Goal: Task Accomplishment & Management: Use online tool/utility

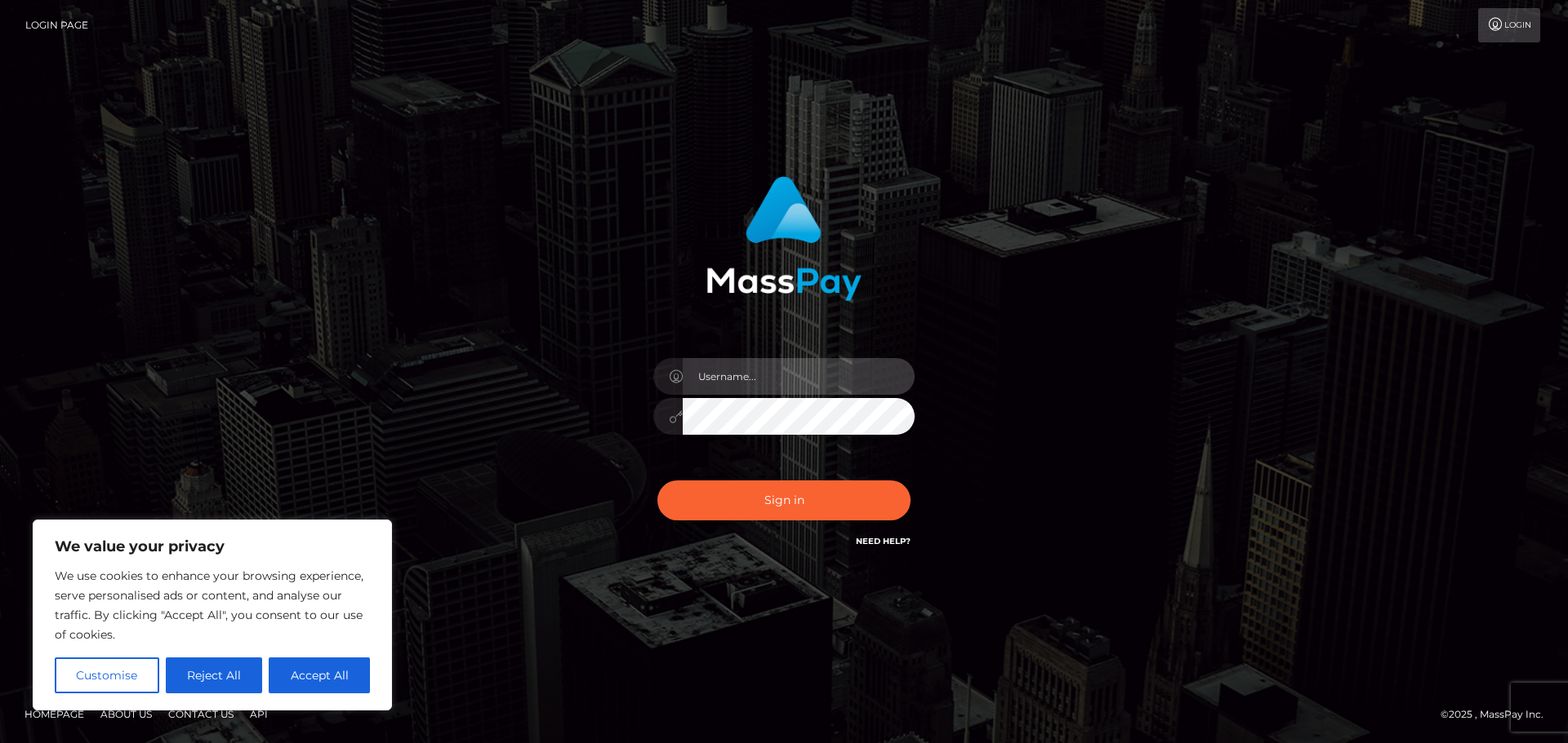
click at [751, 377] on input "text" at bounding box center [798, 376] width 232 height 37
type input "hello.feetfinder"
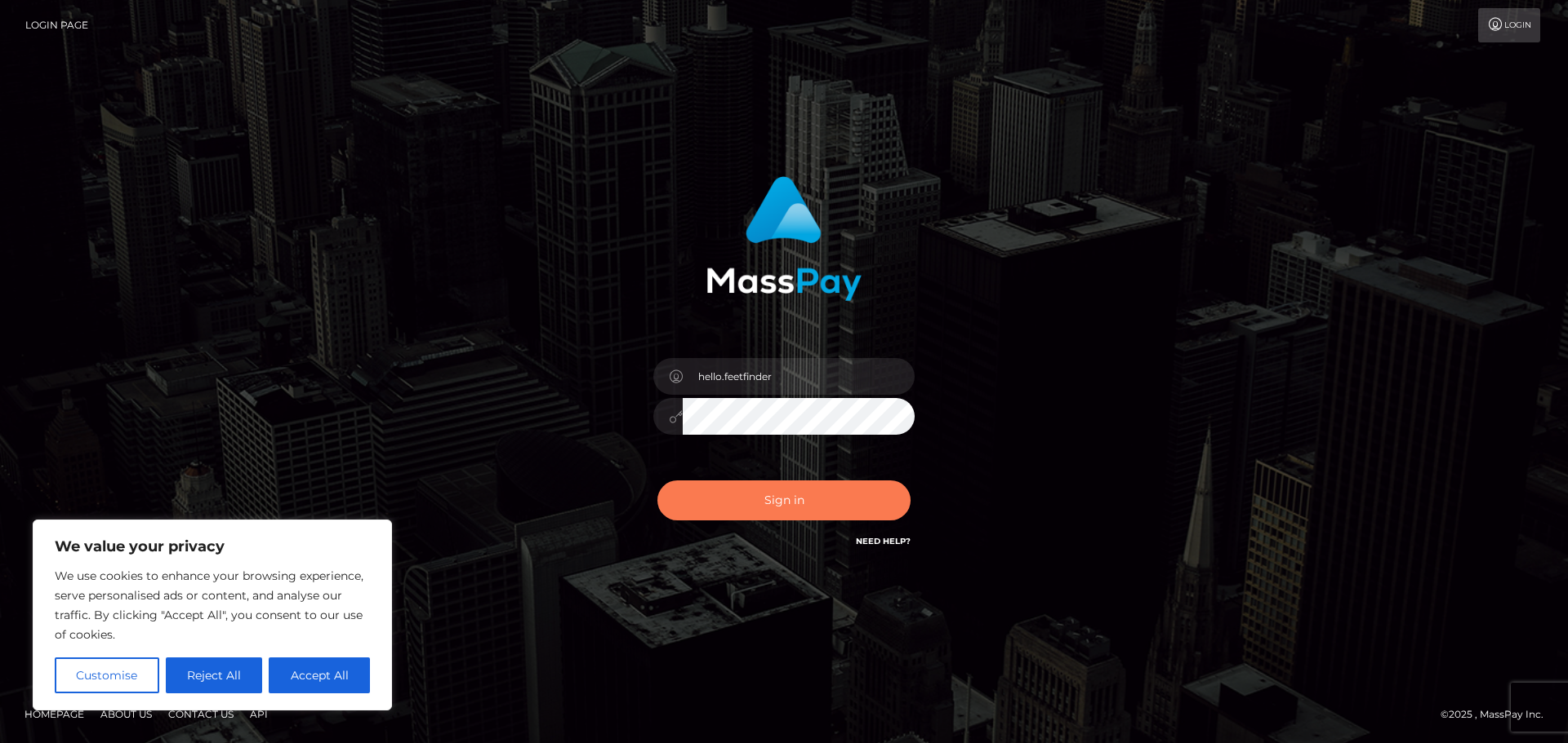
click at [770, 491] on button "Sign in" at bounding box center [784, 500] width 253 height 40
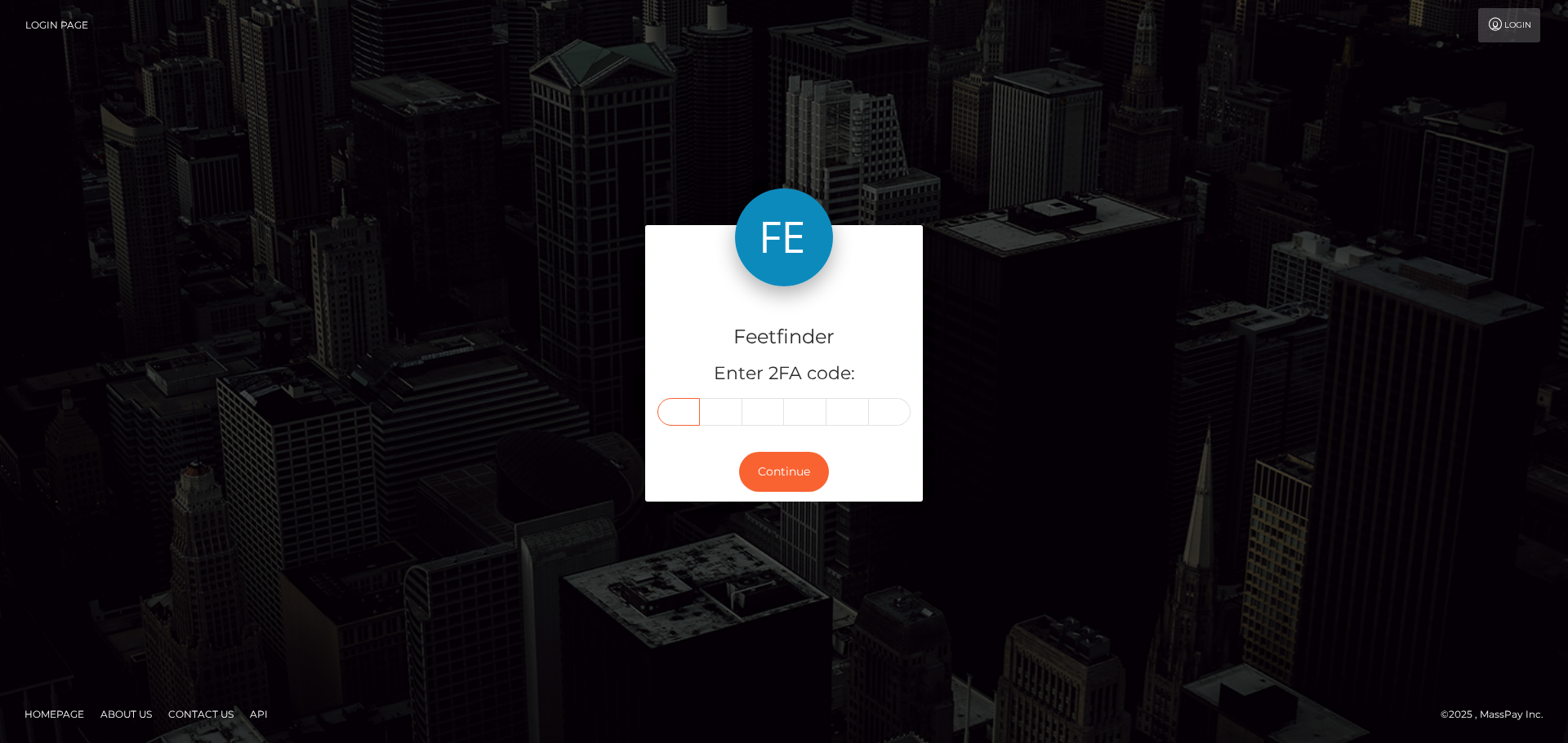
click at [686, 408] on input "text" at bounding box center [679, 412] width 42 height 28
type input "7"
type input "6"
type input "9"
type input "1"
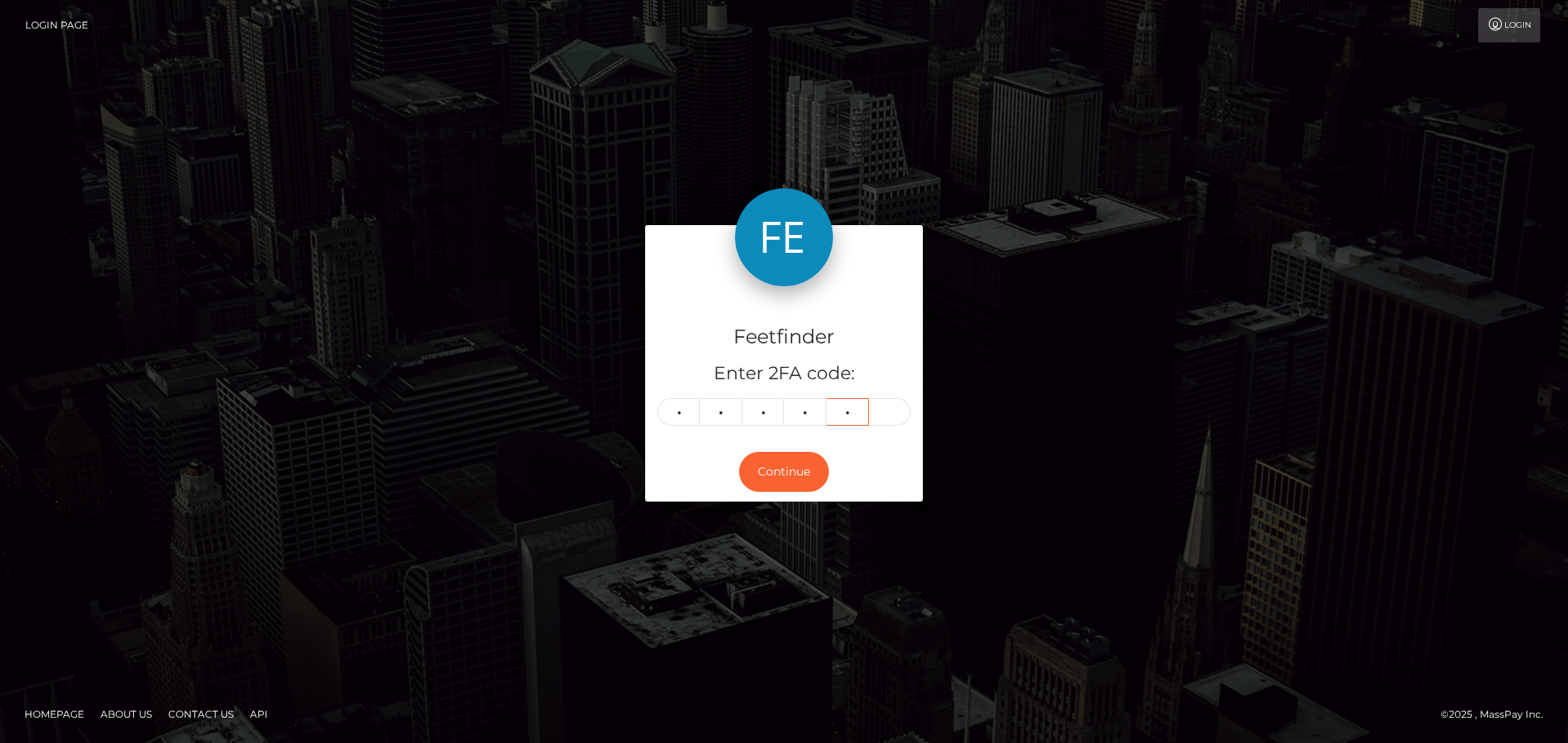
type input "2"
type input "7"
type input "8"
type input "6"
type input "9"
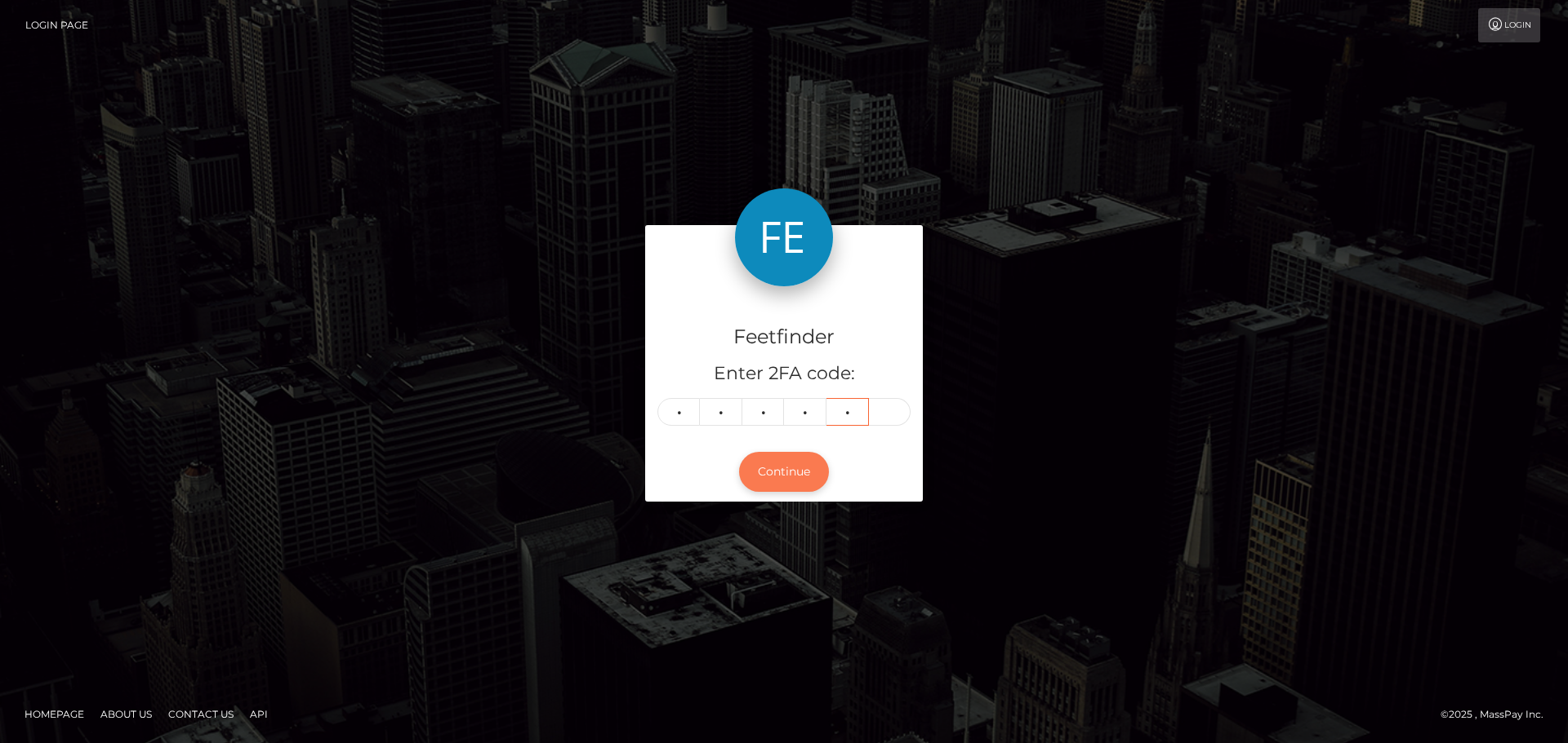
type input "1"
type input "2"
click at [777, 473] on button "Continue" at bounding box center [783, 472] width 90 height 40
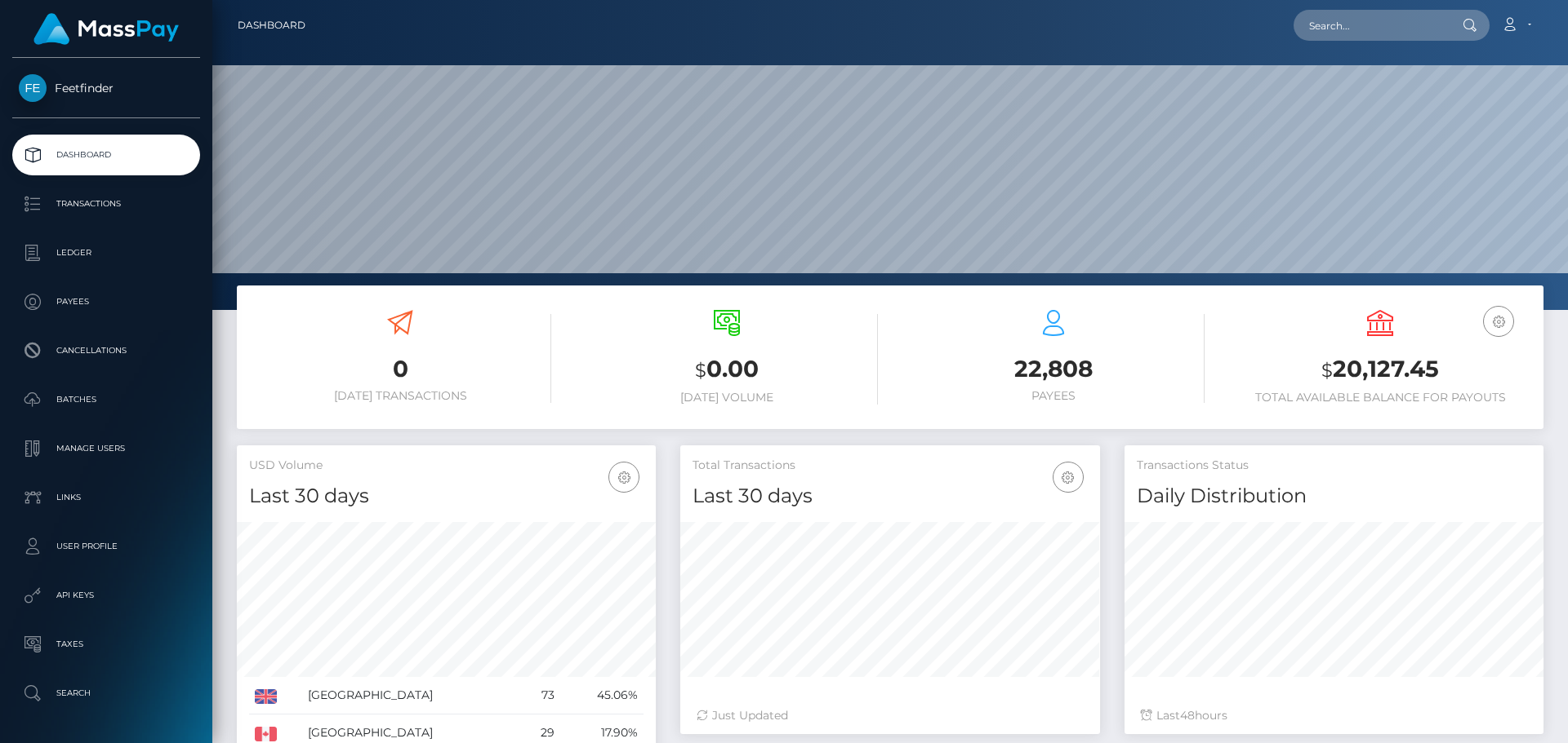
scroll to position [289, 420]
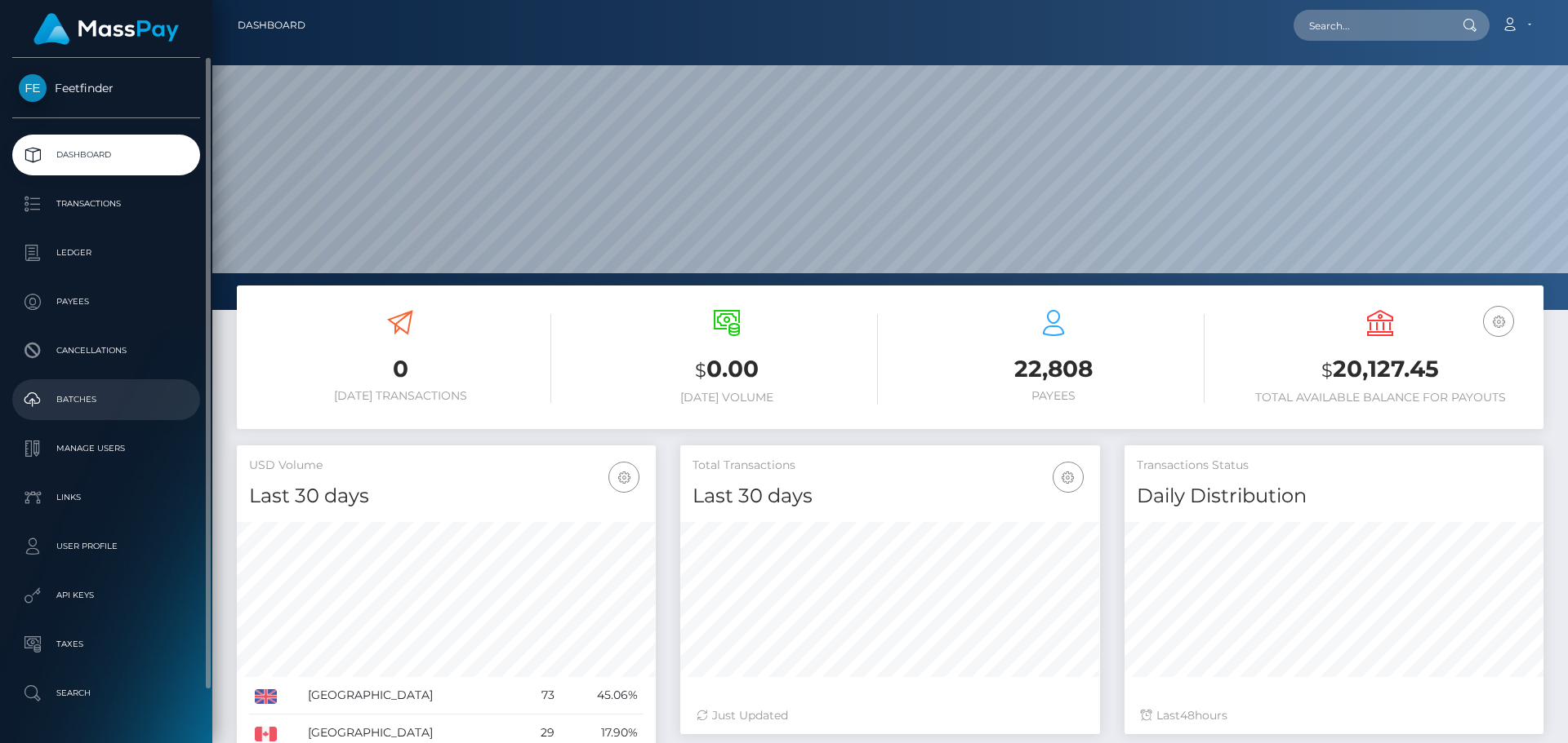
click at [82, 395] on p "Batches" at bounding box center [105, 399] width 175 height 24
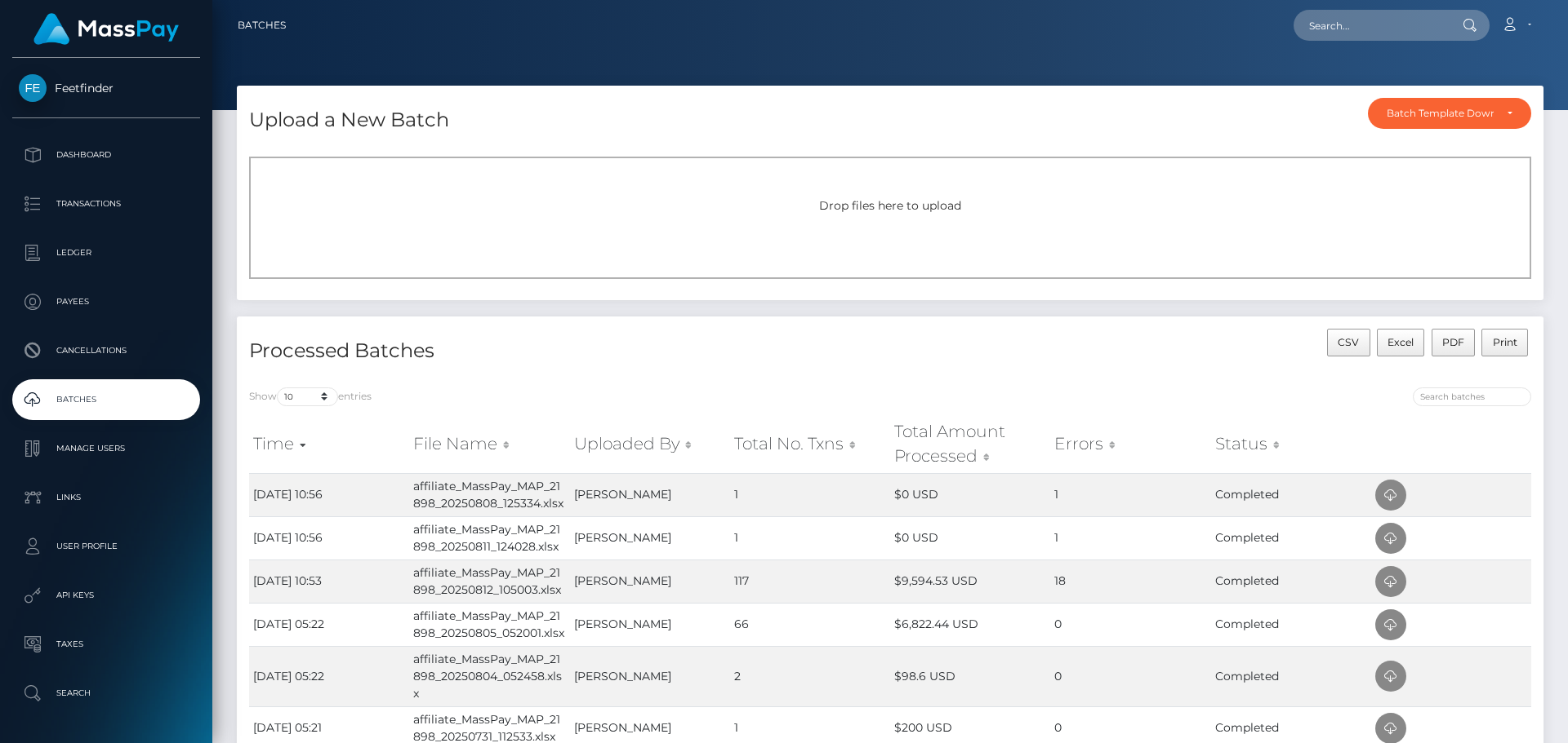
click at [875, 204] on span "Drop files here to upload" at bounding box center [889, 205] width 142 height 14
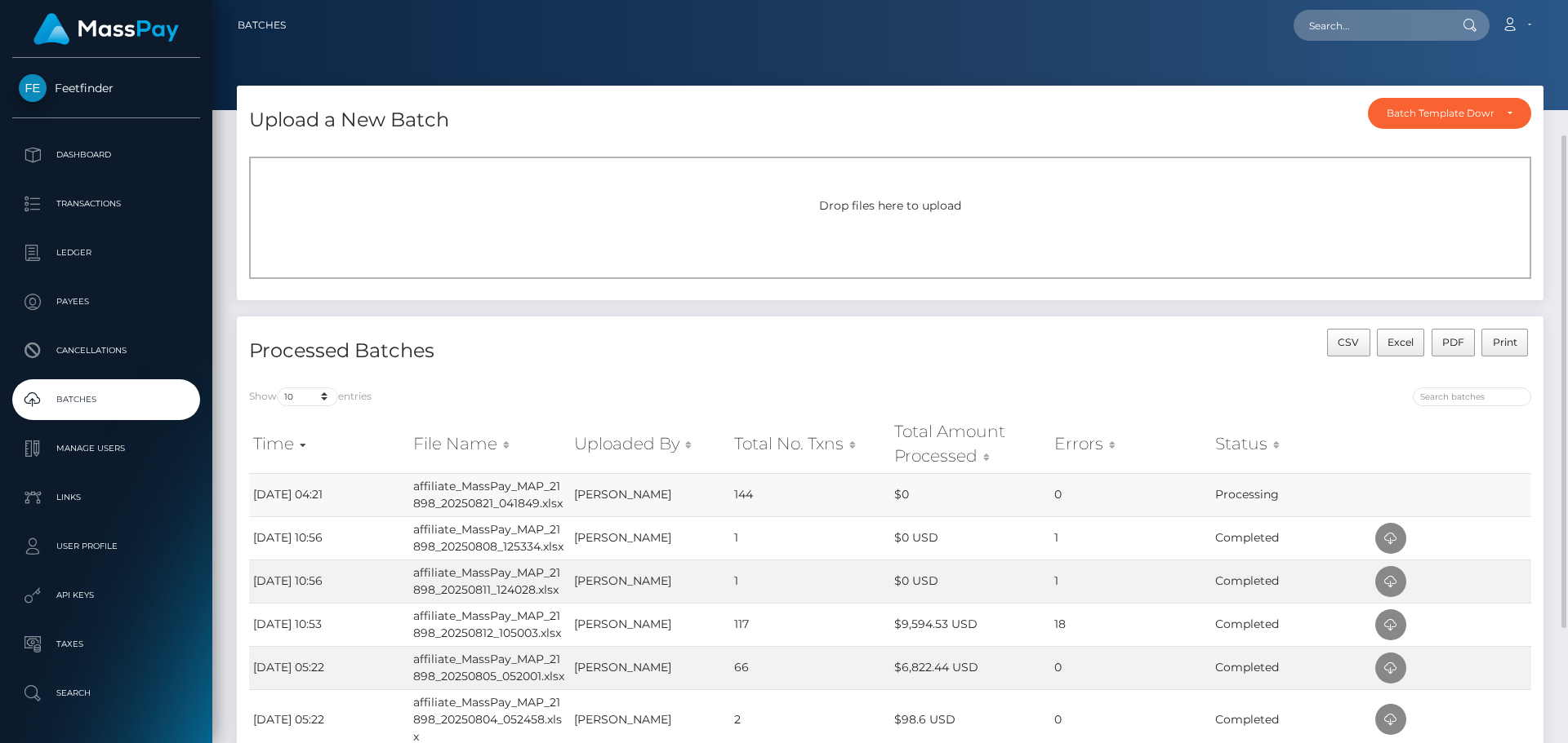
scroll to position [82, 0]
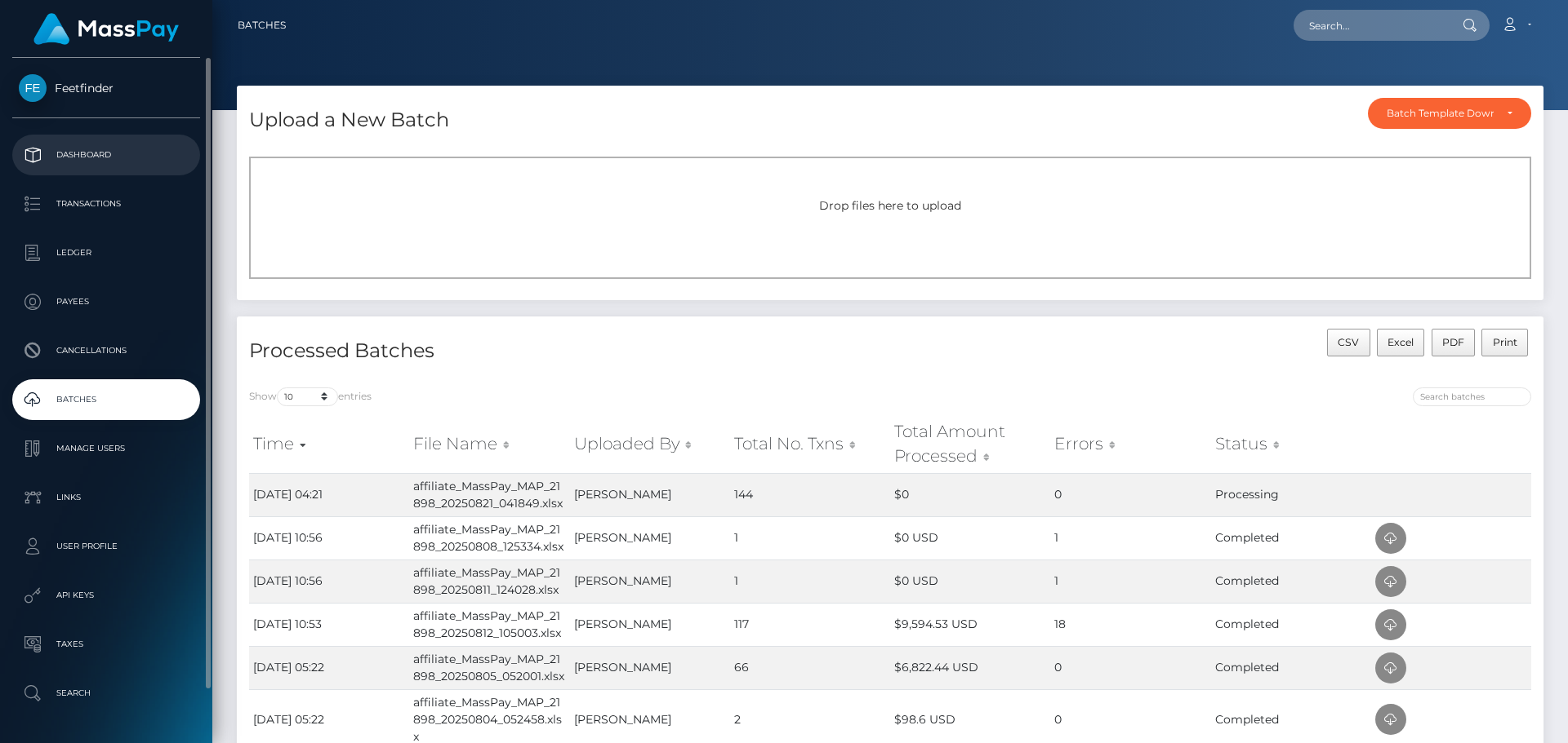
click at [78, 148] on p "Dashboard" at bounding box center [105, 154] width 175 height 24
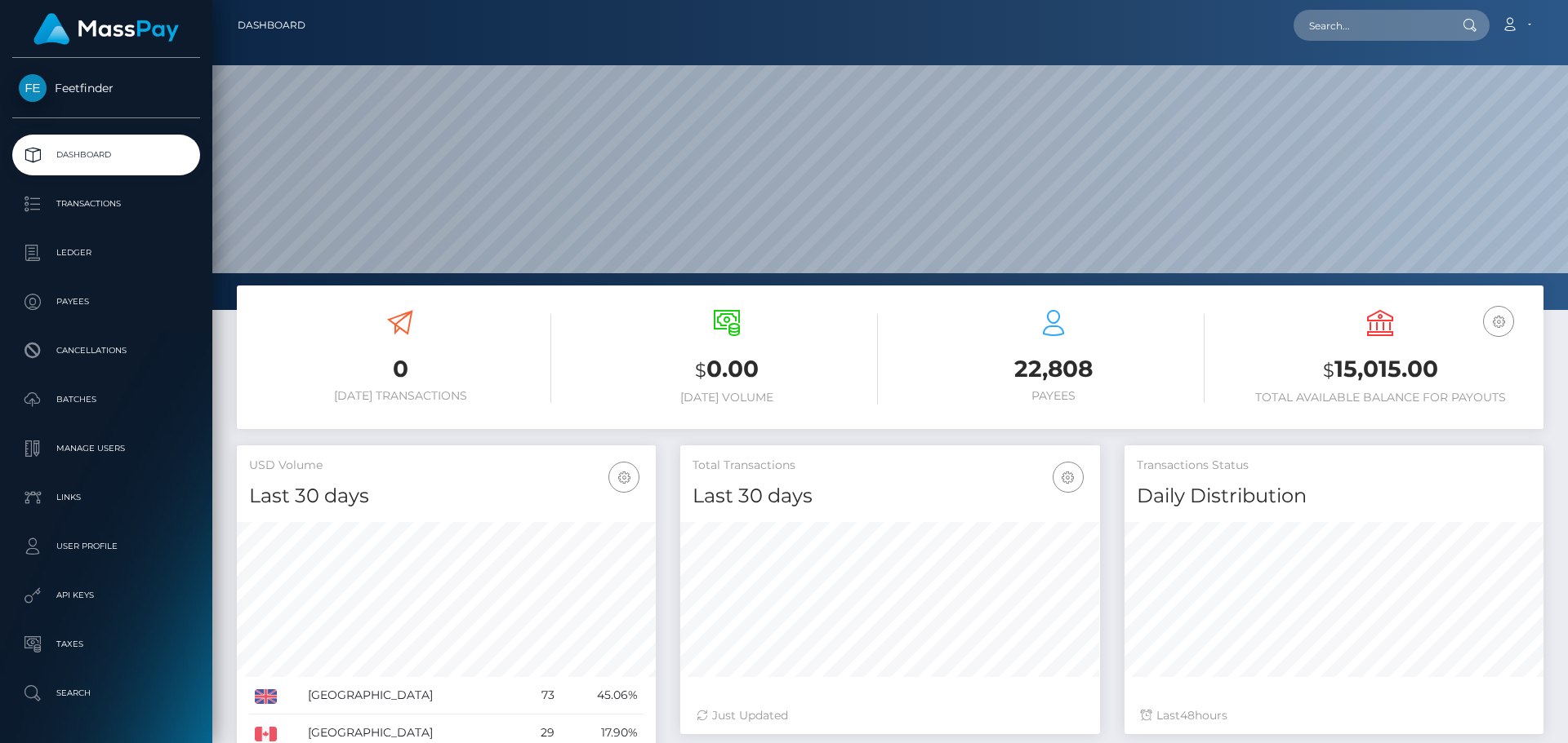
scroll to position [289, 420]
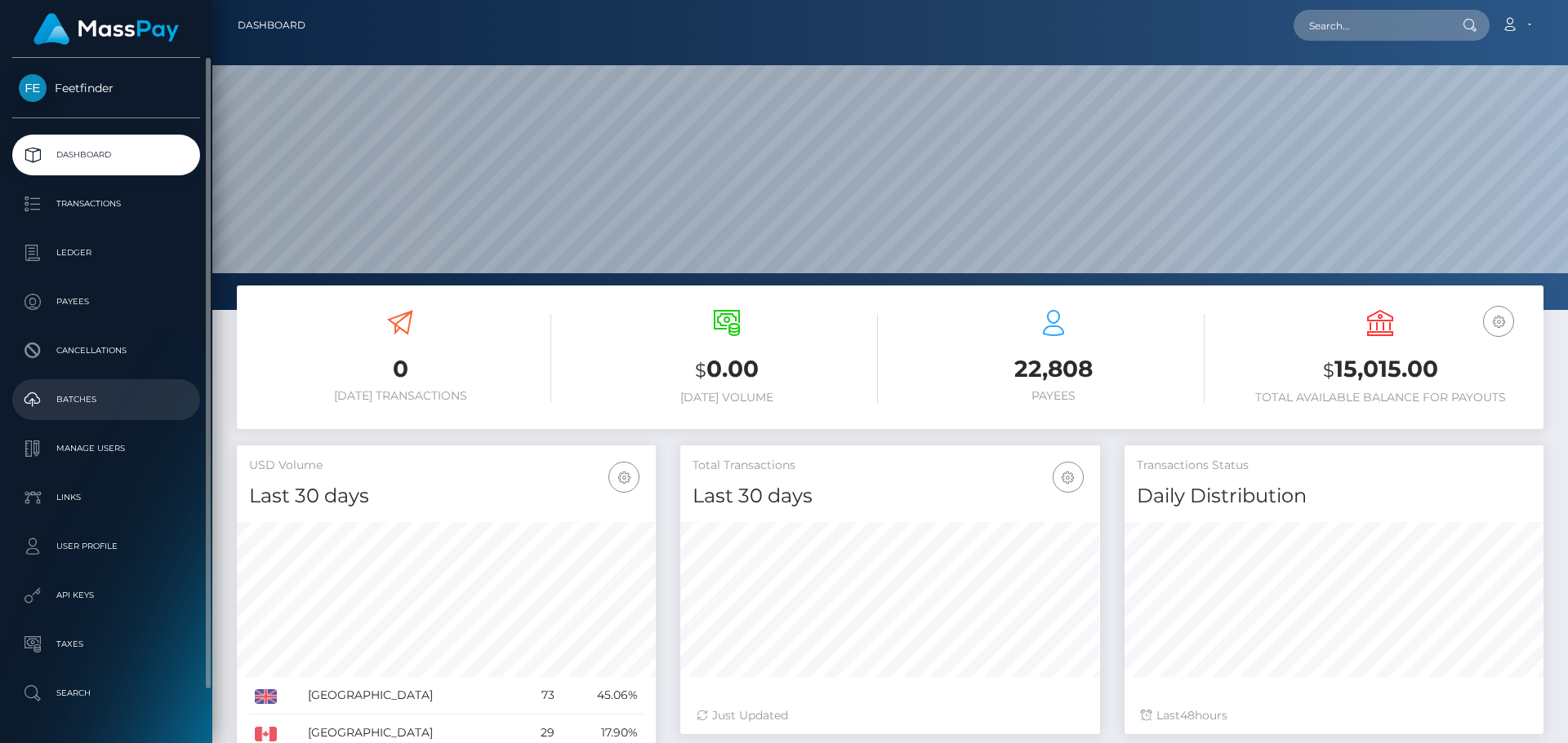
click at [72, 400] on p "Batches" at bounding box center [105, 399] width 175 height 24
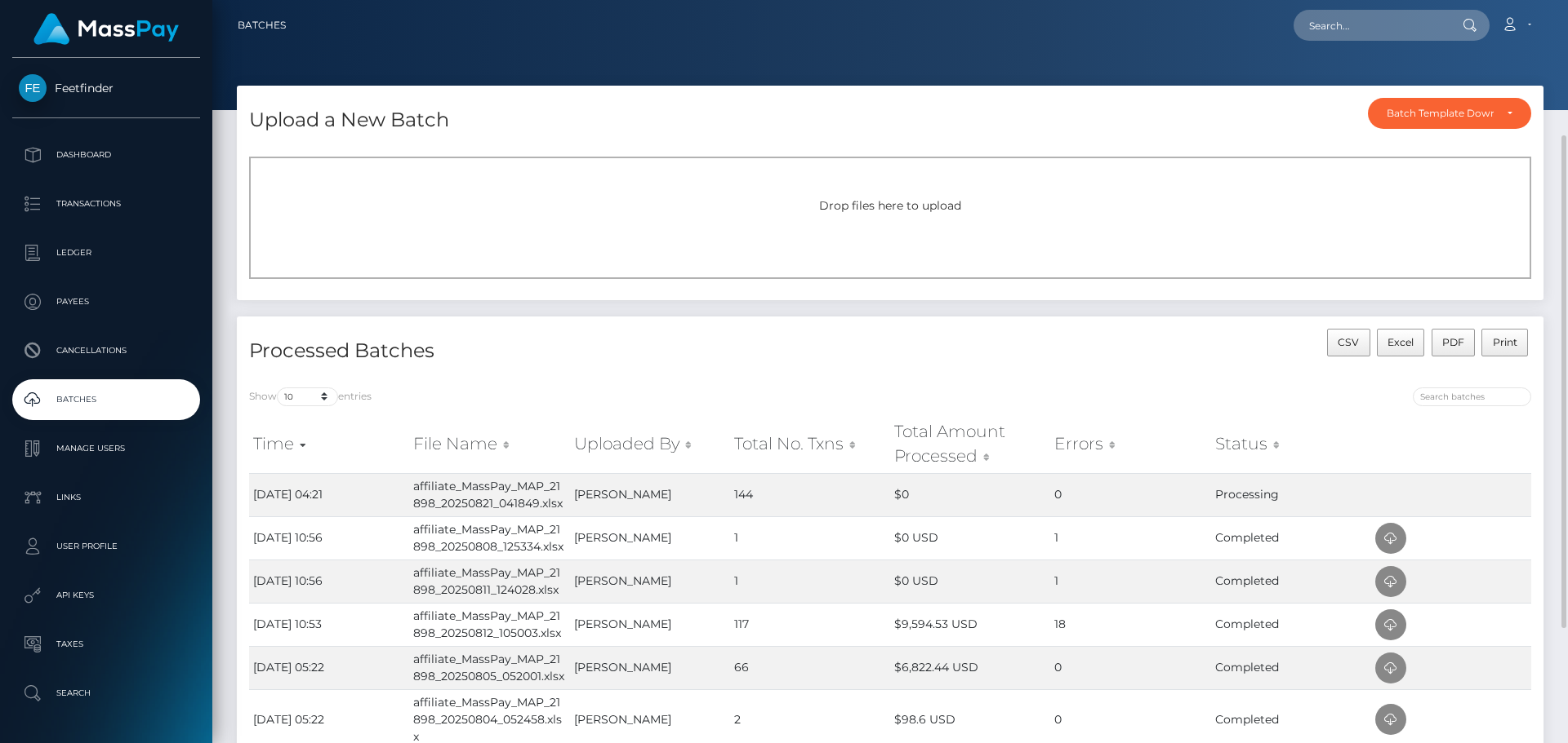
scroll to position [82, 0]
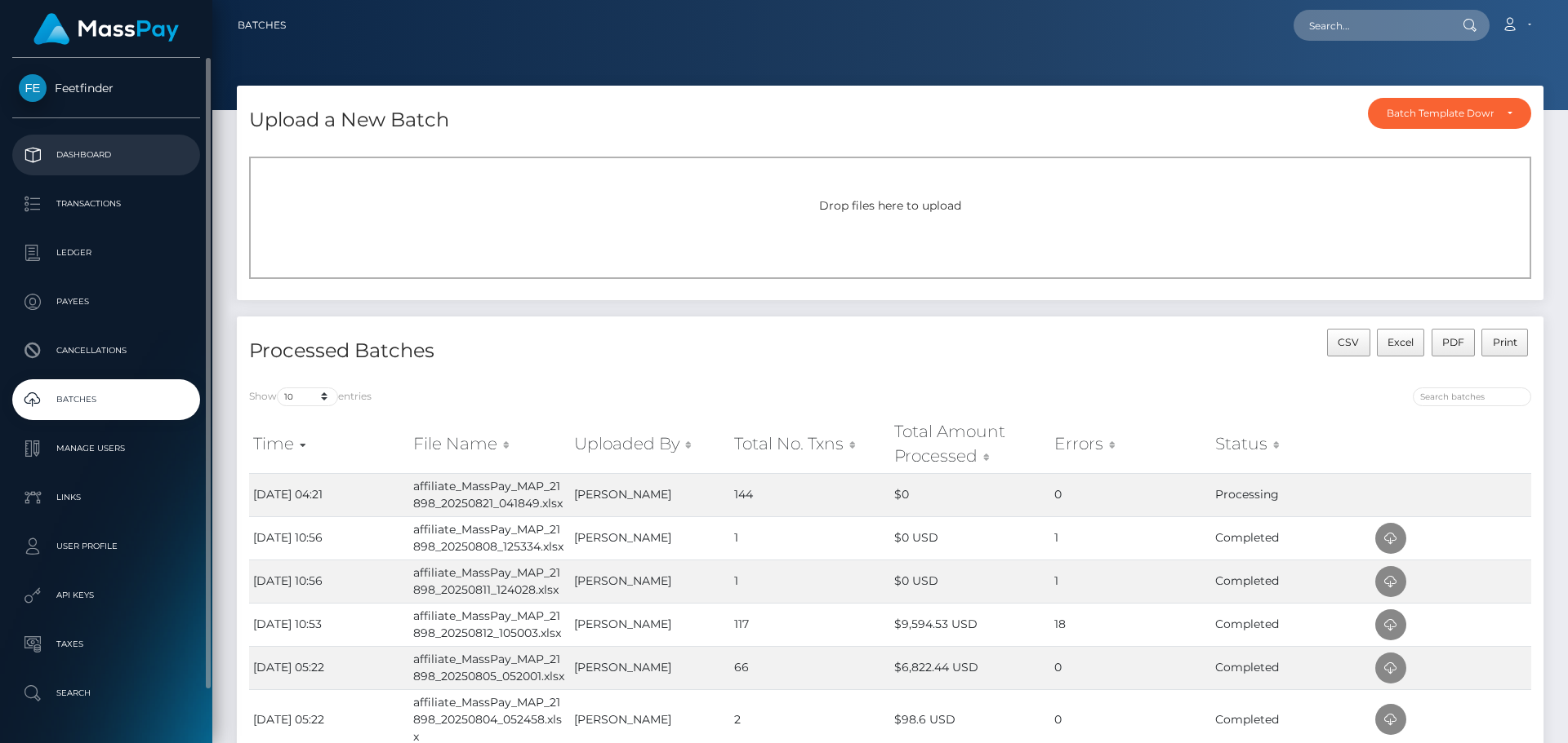
click at [75, 156] on p "Dashboard" at bounding box center [105, 154] width 175 height 24
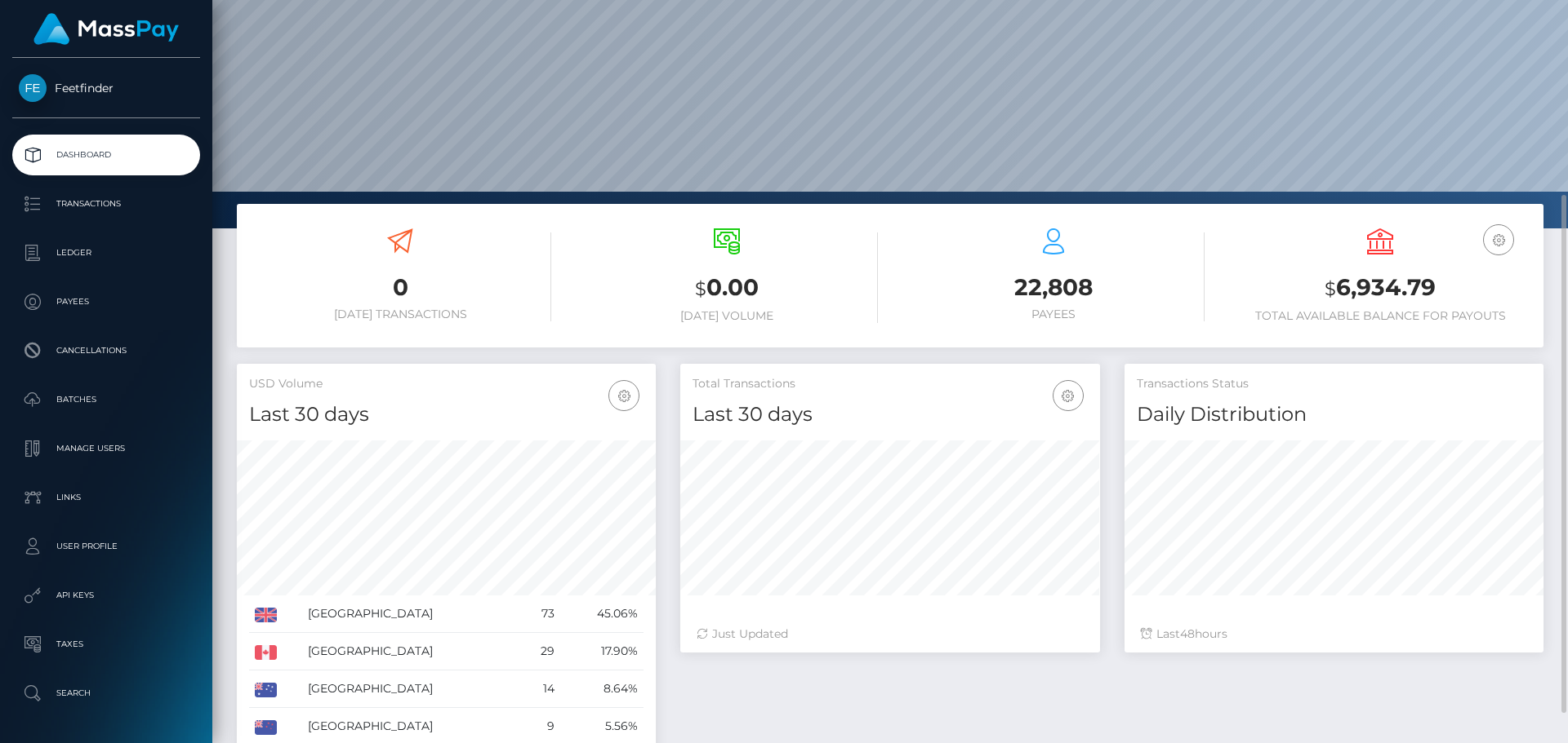
scroll to position [163, 0]
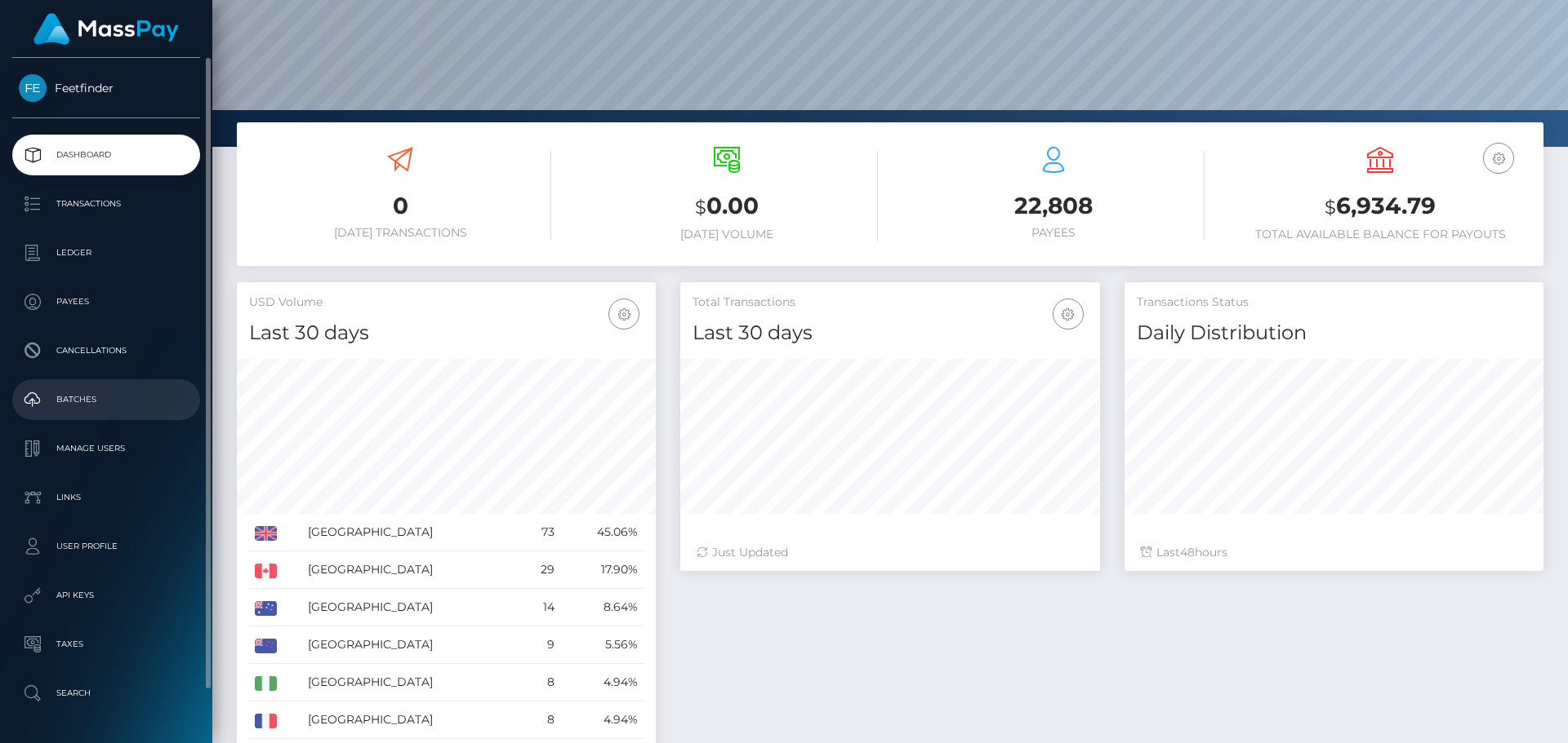
click at [75, 396] on p "Batches" at bounding box center [105, 399] width 175 height 24
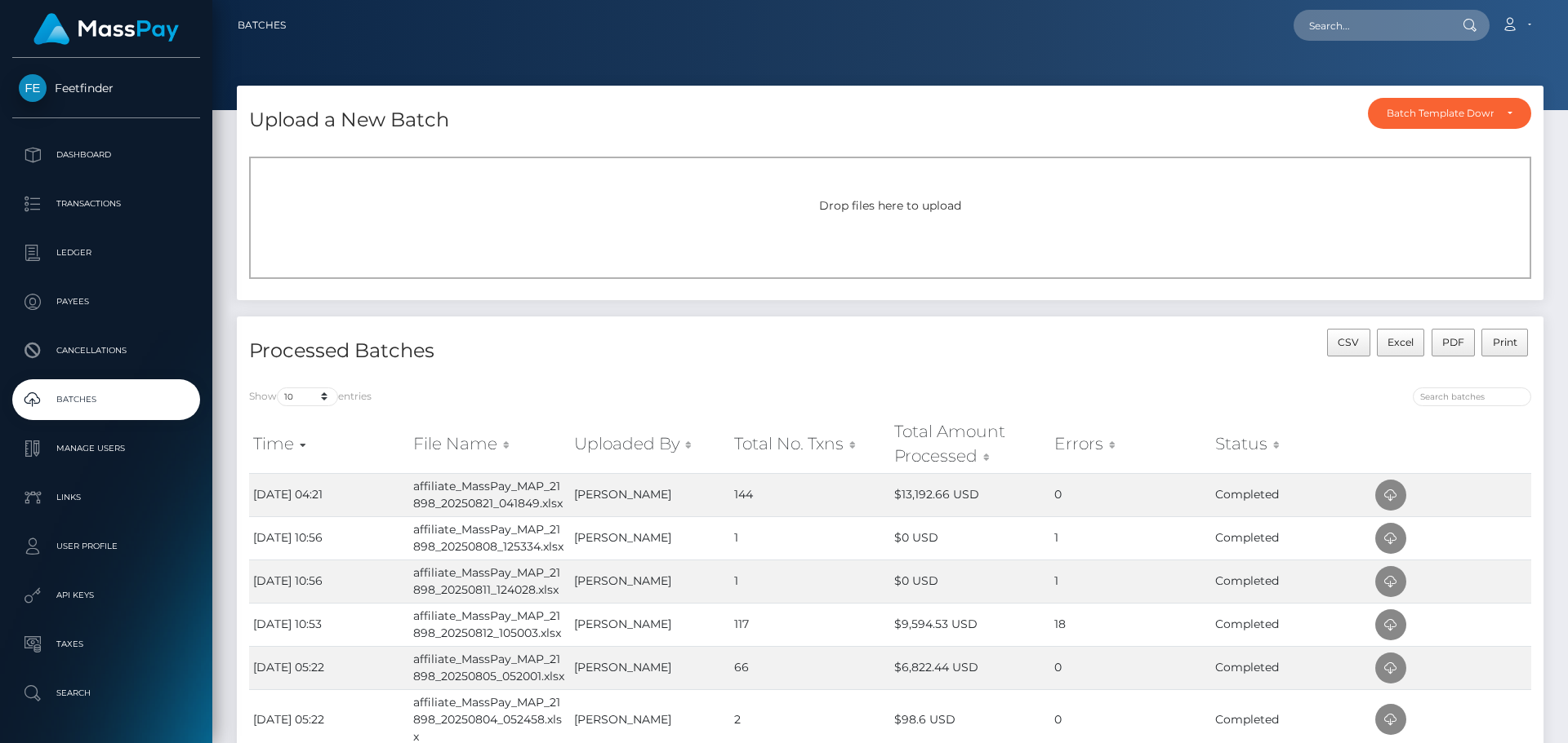
scroll to position [82, 0]
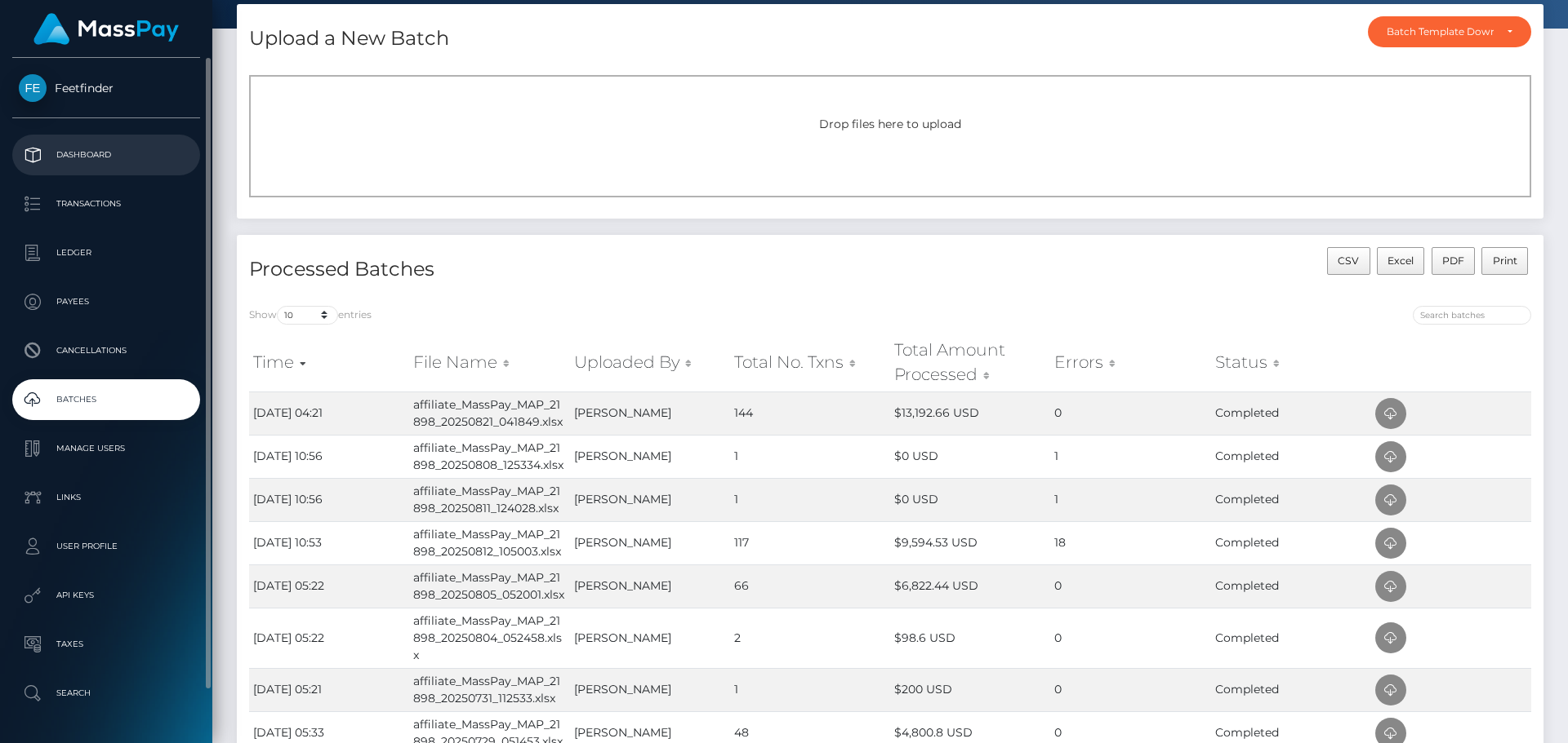
click at [101, 157] on p "Dashboard" at bounding box center [105, 154] width 175 height 24
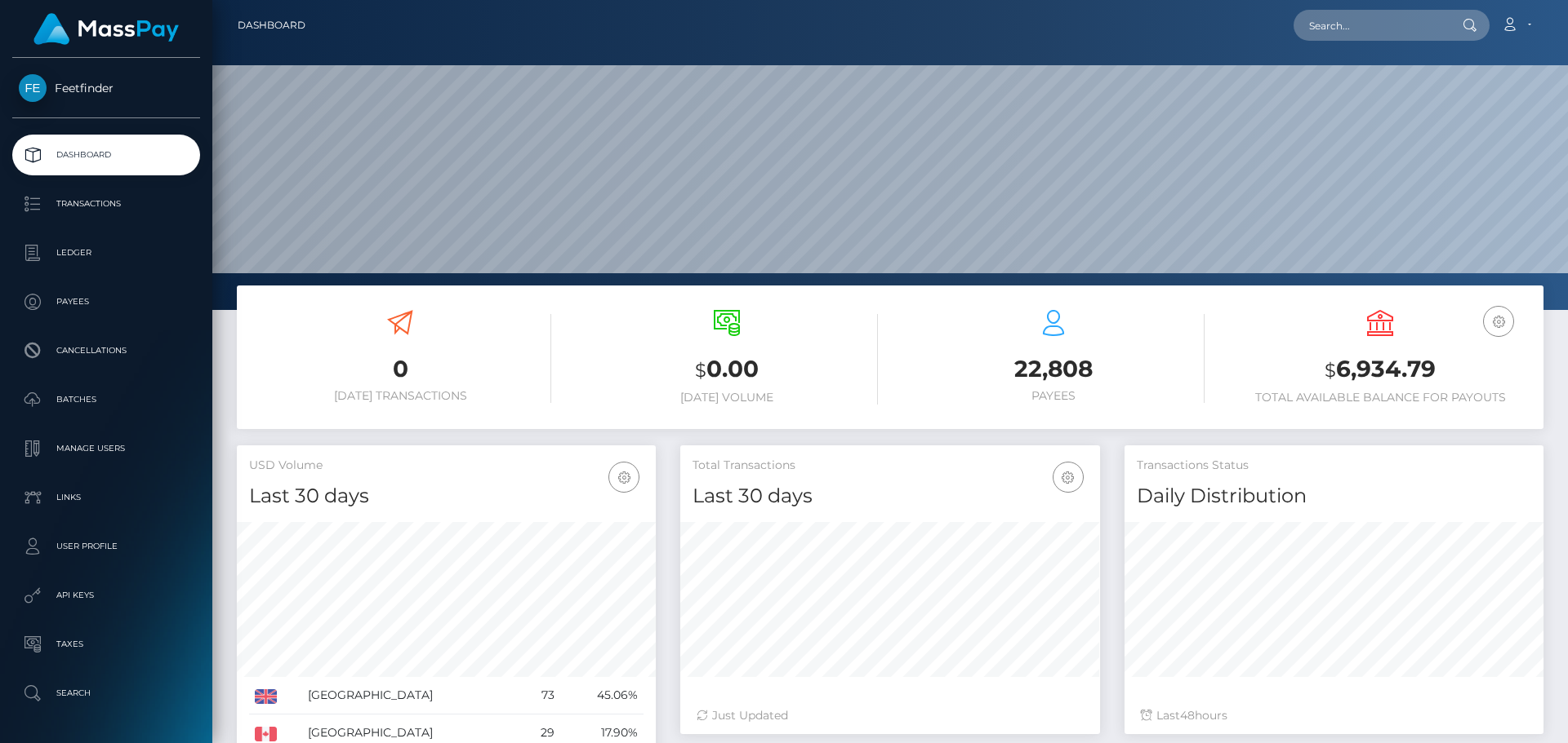
scroll to position [289, 420]
